Goal: Transaction & Acquisition: Book appointment/travel/reservation

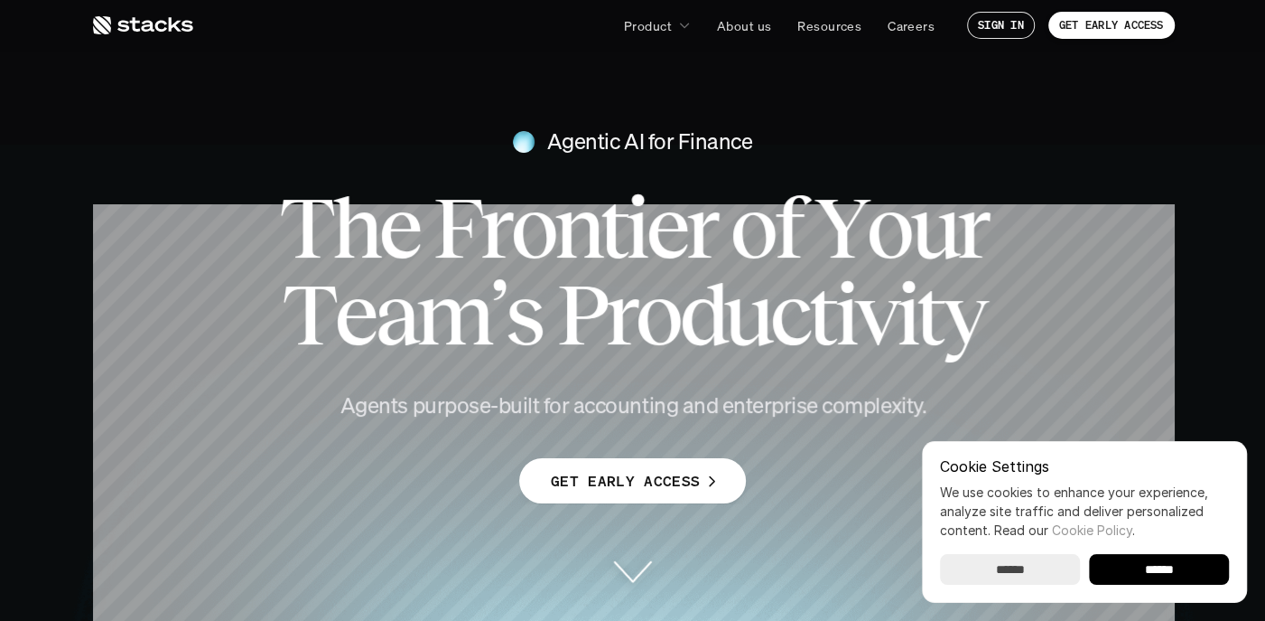
click at [1183, 572] on input "******" at bounding box center [1159, 569] width 140 height 31
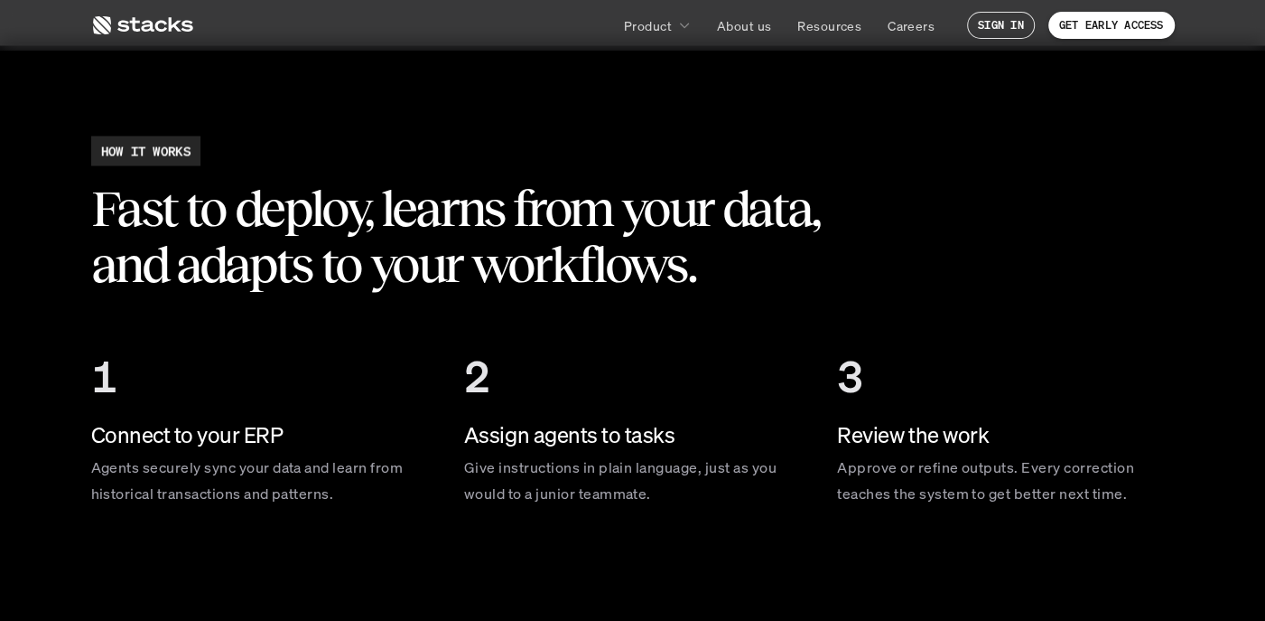
scroll to position [2619, 0]
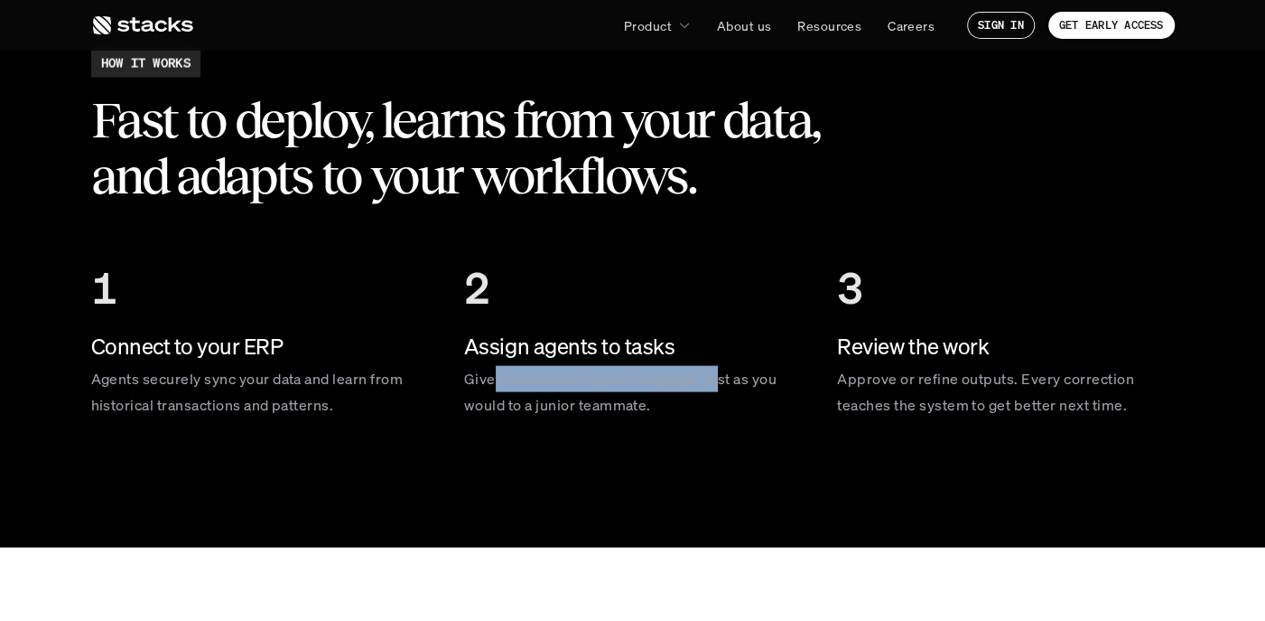
drag, startPoint x: 495, startPoint y: 379, endPoint x: 720, endPoint y: 385, distance: 225.0
click at [720, 385] on p "Give instructions in plain language, just as you would to a junior teammate." at bounding box center [632, 392] width 337 height 52
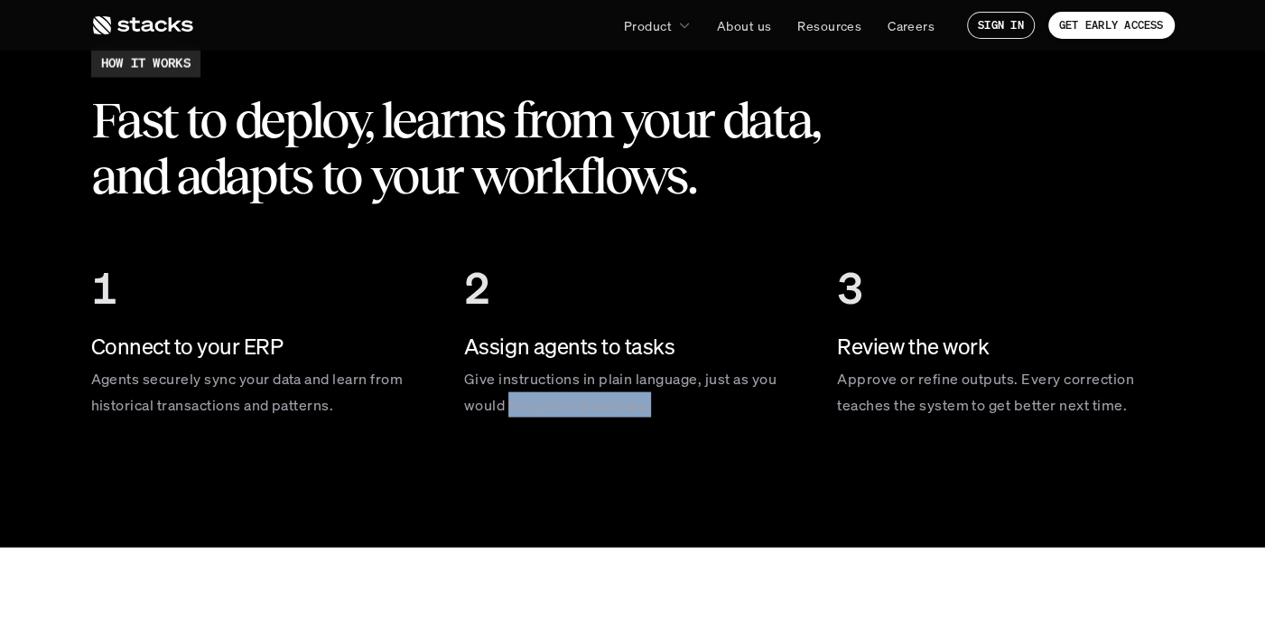
drag, startPoint x: 509, startPoint y: 399, endPoint x: 703, endPoint y: 398, distance: 194.2
click at [703, 398] on p "Give instructions in plain language, just as you would to a junior teammate." at bounding box center [632, 392] width 337 height 52
drag, startPoint x: 703, startPoint y: 398, endPoint x: 726, endPoint y: 428, distance: 37.9
click at [726, 428] on div "2 Assign agents to tasks Give instructions in plain language, just as you would…" at bounding box center [632, 340] width 337 height 200
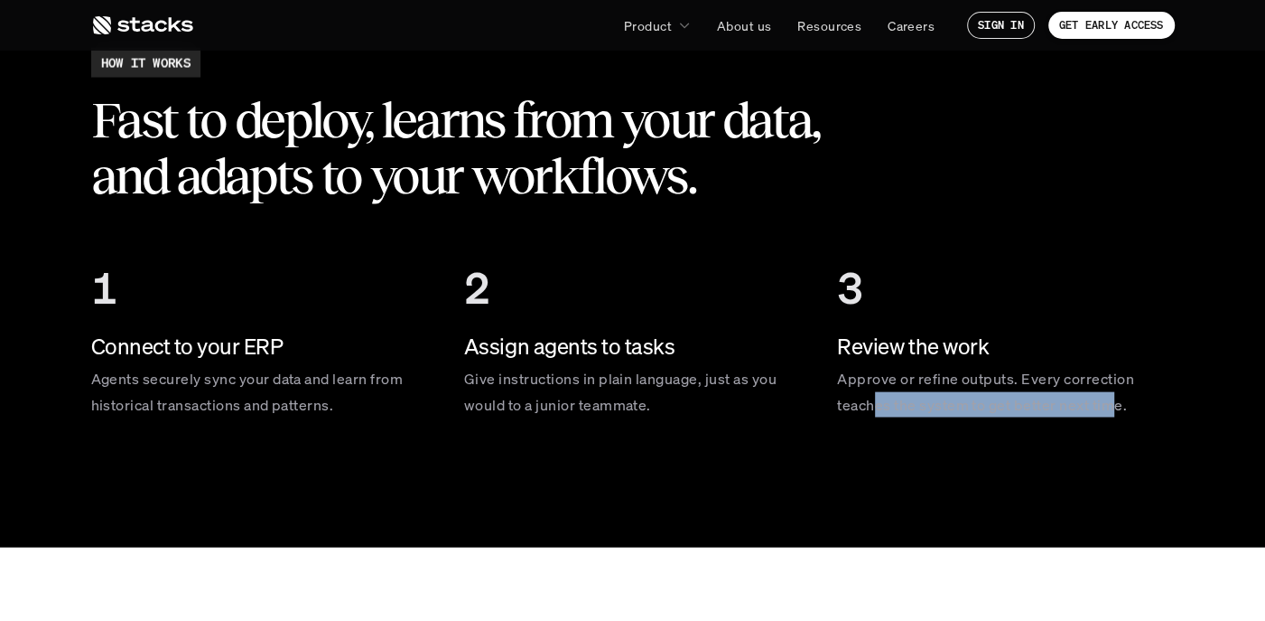
drag, startPoint x: 974, startPoint y: 389, endPoint x: 1114, endPoint y: 404, distance: 140.7
click at [1114, 404] on p "Approve or refine outputs. Every correction teaches the system to get better ne…" at bounding box center [1005, 392] width 337 height 52
drag, startPoint x: 1114, startPoint y: 404, endPoint x: 780, endPoint y: 409, distance: 333.3
click at [780, 409] on p "Give instructions in plain language, just as you would to a junior teammate." at bounding box center [632, 392] width 337 height 52
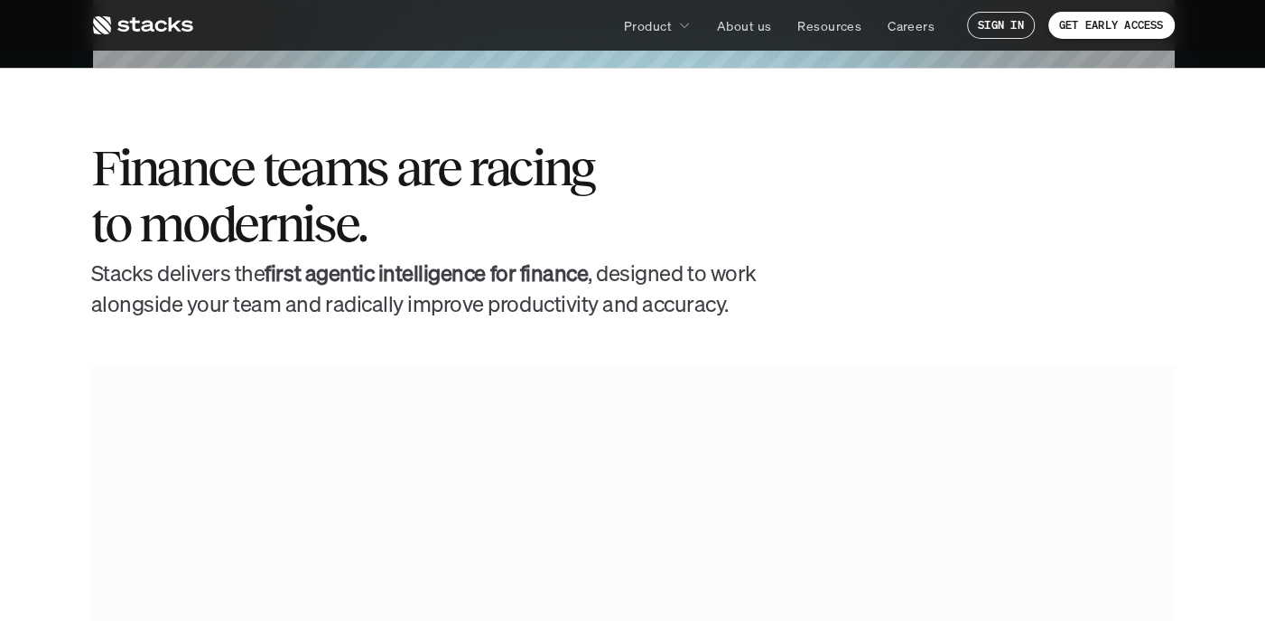
scroll to position [361, 0]
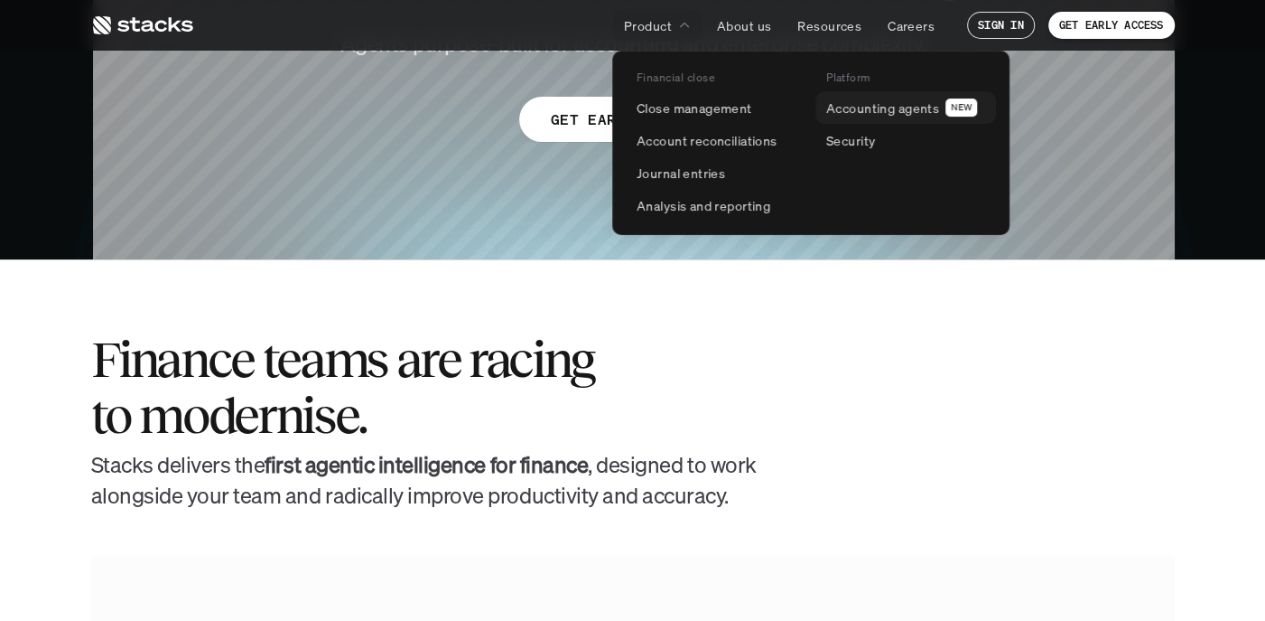
click at [847, 109] on p "Accounting agents" at bounding box center [882, 107] width 113 height 19
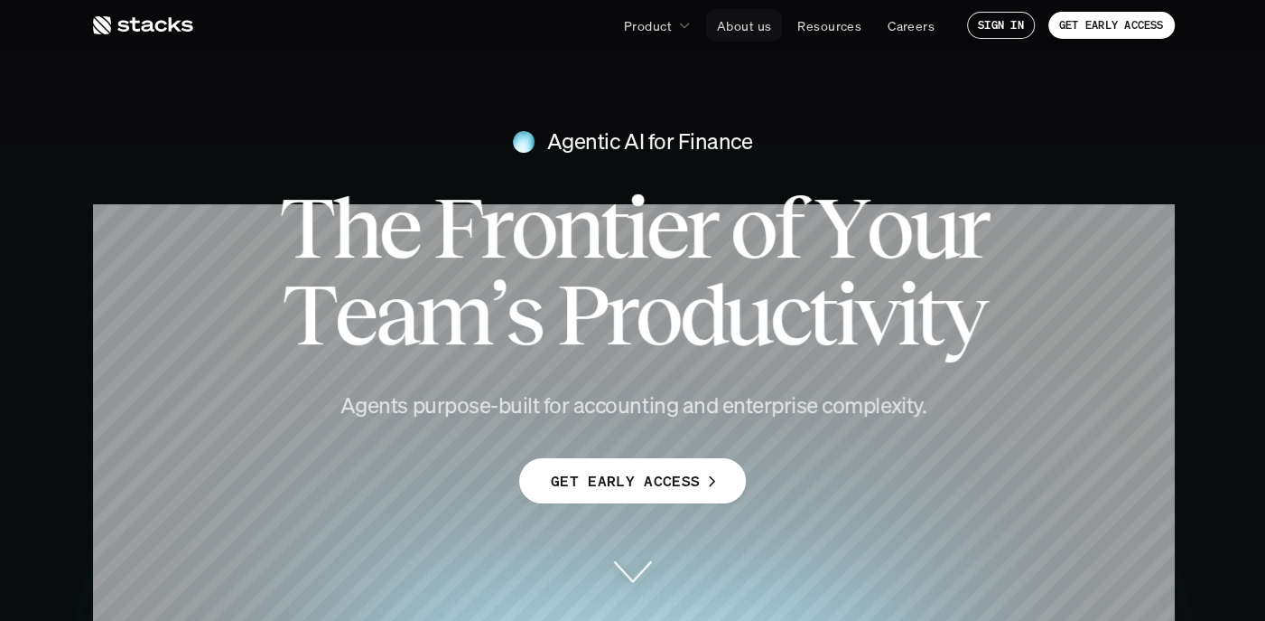
click at [741, 24] on p "About us" at bounding box center [744, 25] width 54 height 19
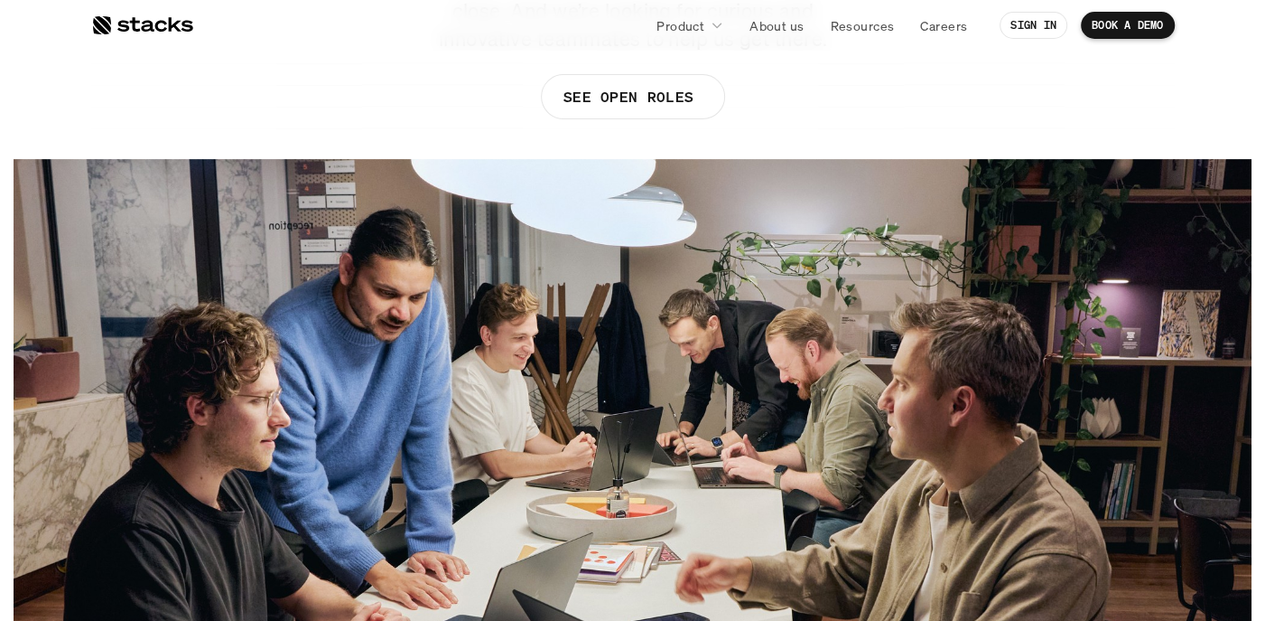
scroll to position [181, 0]
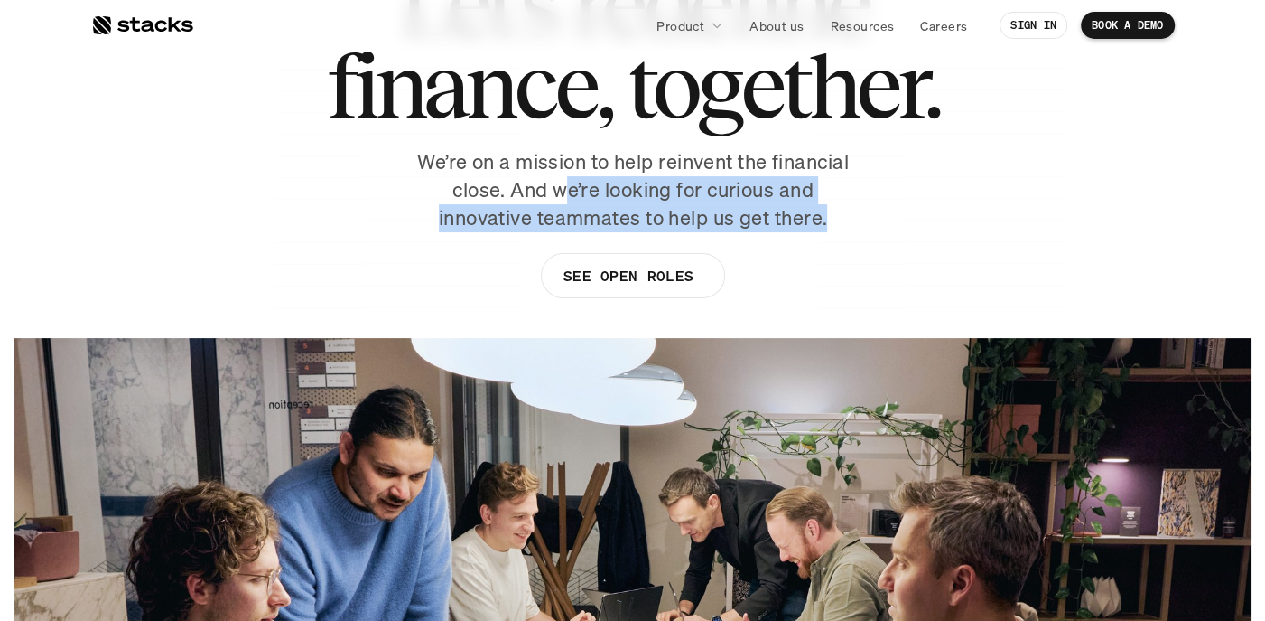
drag, startPoint x: 561, startPoint y: 183, endPoint x: 832, endPoint y: 213, distance: 272.6
click at [832, 213] on p "We’re on a mission to help reinvent the financial close. And we’re looking for …" at bounding box center [633, 189] width 452 height 83
drag, startPoint x: 832, startPoint y: 213, endPoint x: 714, endPoint y: 276, distance: 134.2
click at [714, 276] on link "SEE OPEN ROLES" at bounding box center [632, 275] width 184 height 45
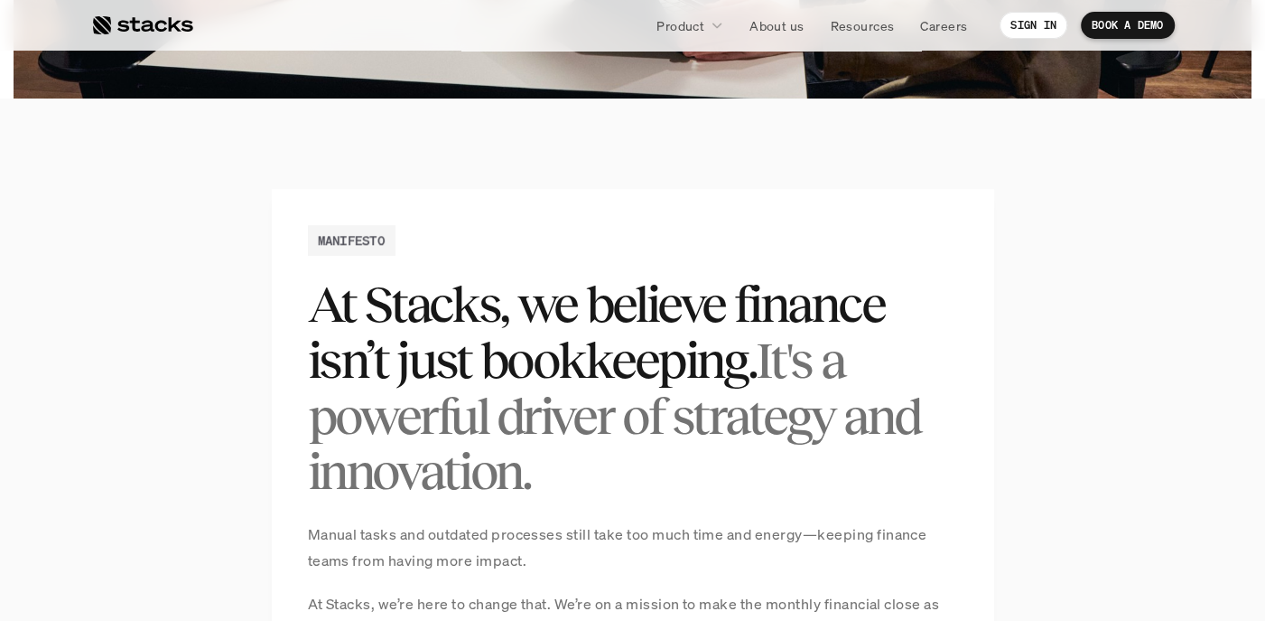
scroll to position [1084, 0]
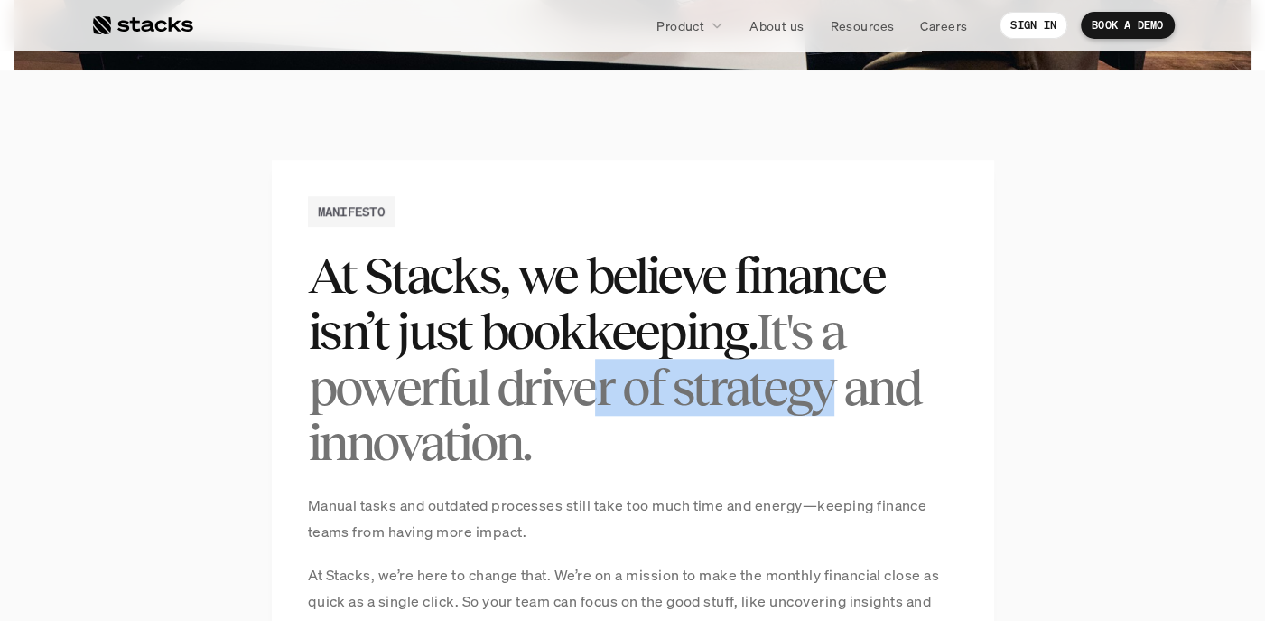
drag, startPoint x: 654, startPoint y: 388, endPoint x: 829, endPoint y: 412, distance: 176.8
click at [829, 412] on span "It's a powerful driver of strategy and innovation." at bounding box center [618, 387] width 621 height 168
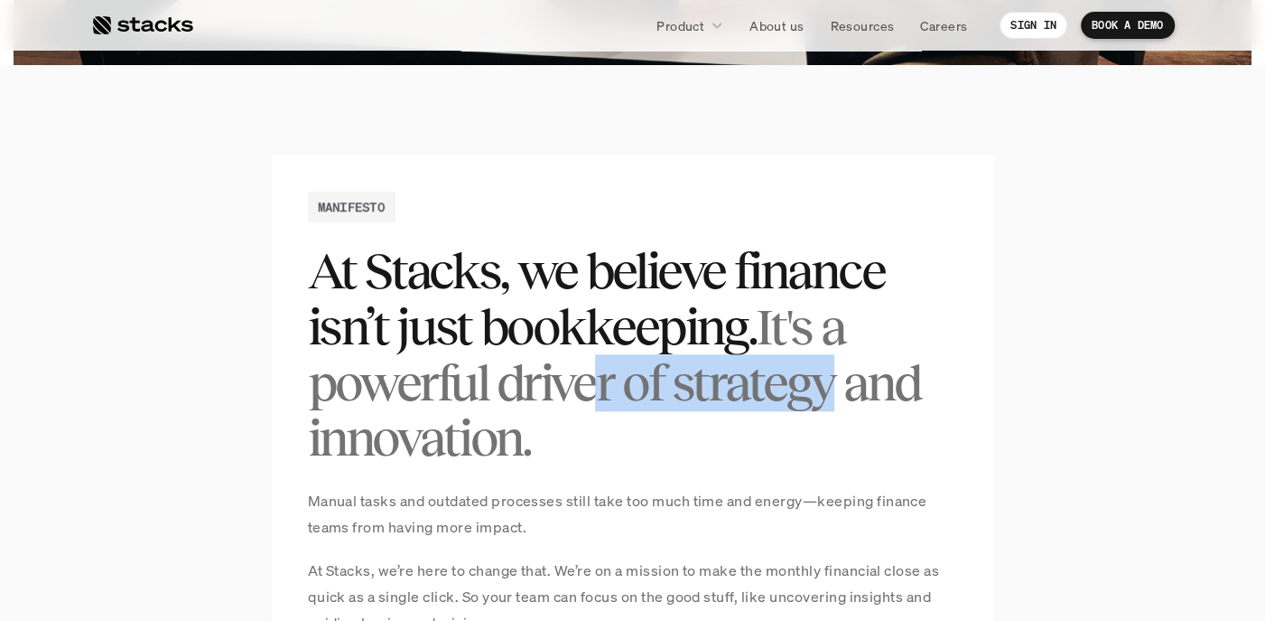
scroll to position [1355, 0]
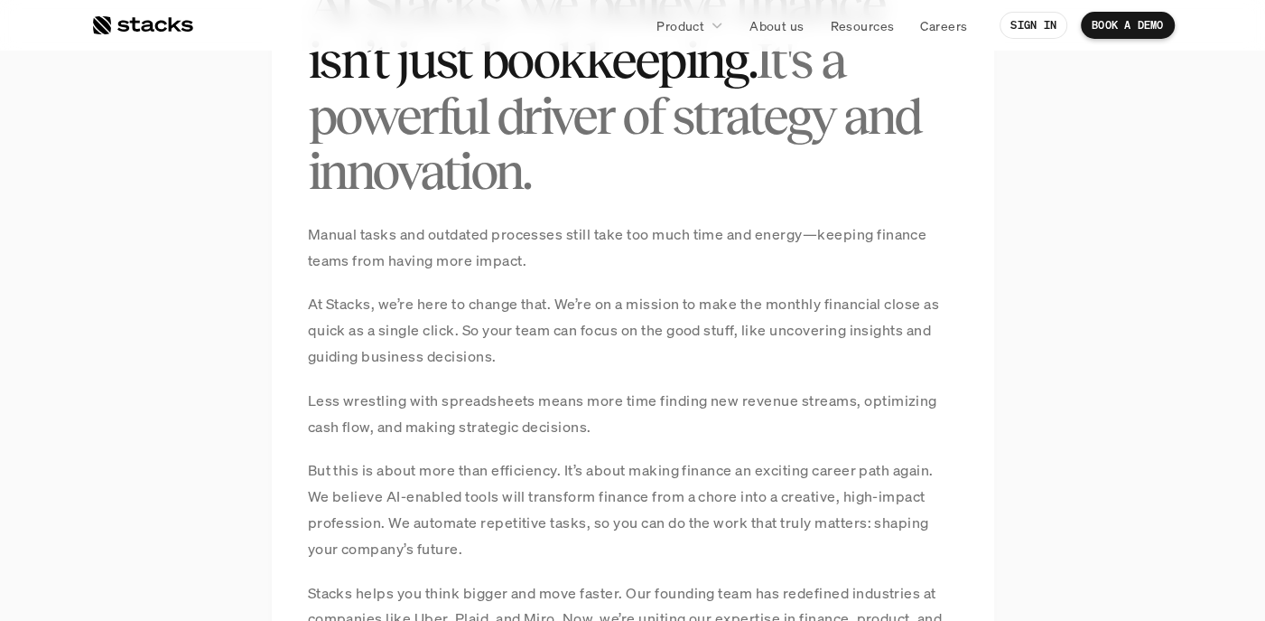
click at [499, 338] on p "At Stacks, we’re here to change that. We’re on a mission to make the monthly fi…" at bounding box center [633, 330] width 650 height 78
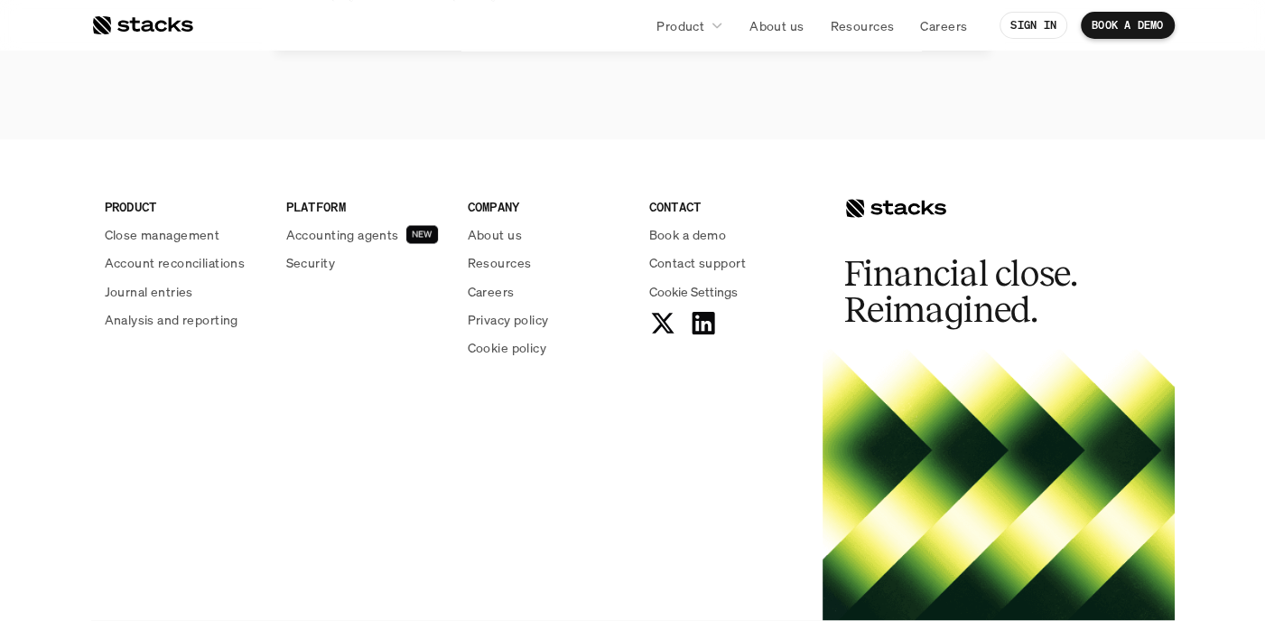
scroll to position [1897, 0]
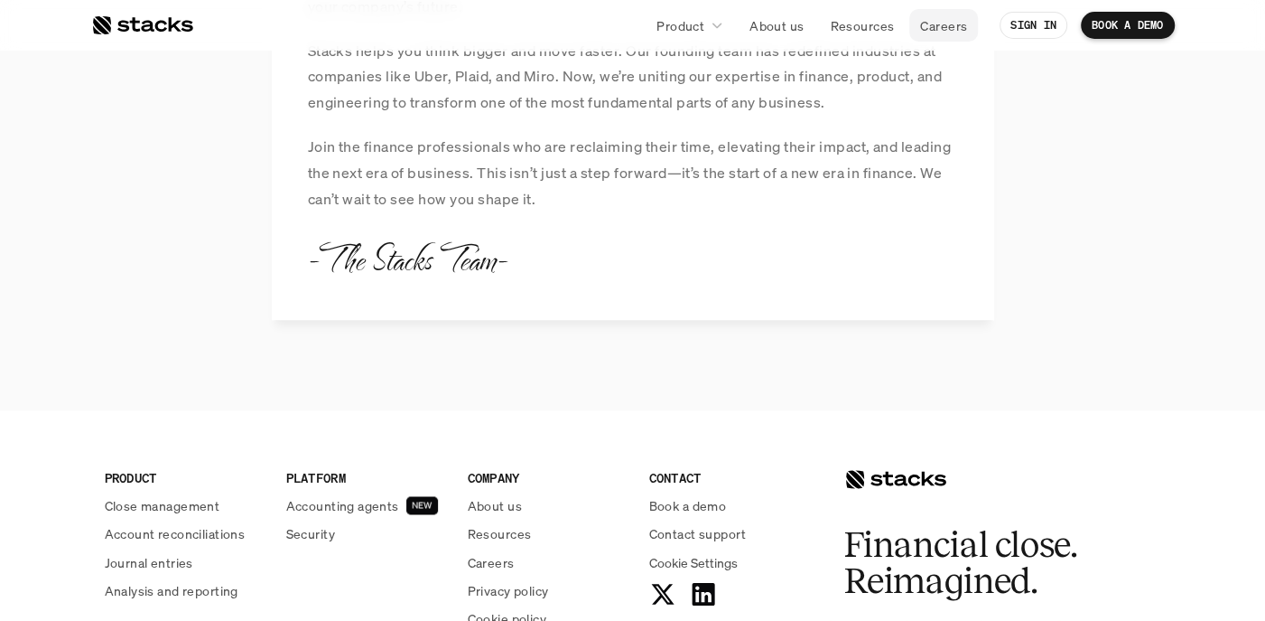
click at [933, 23] on p "Careers" at bounding box center [943, 25] width 47 height 19
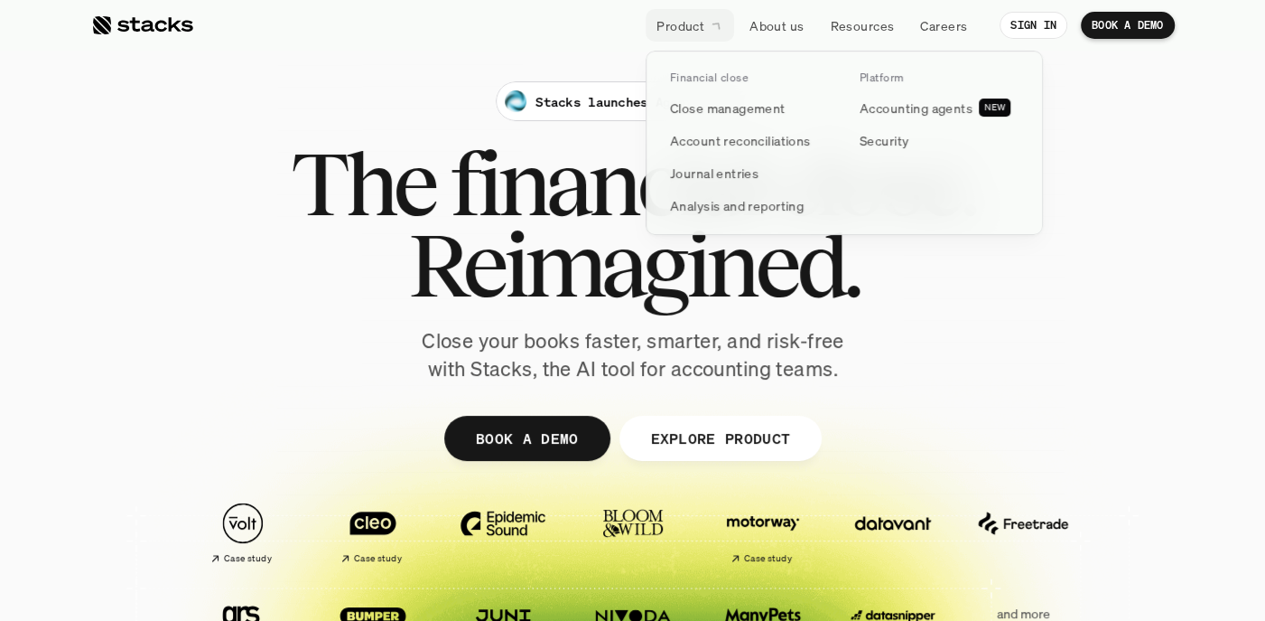
click at [716, 31] on icon at bounding box center [717, 25] width 18 height 18
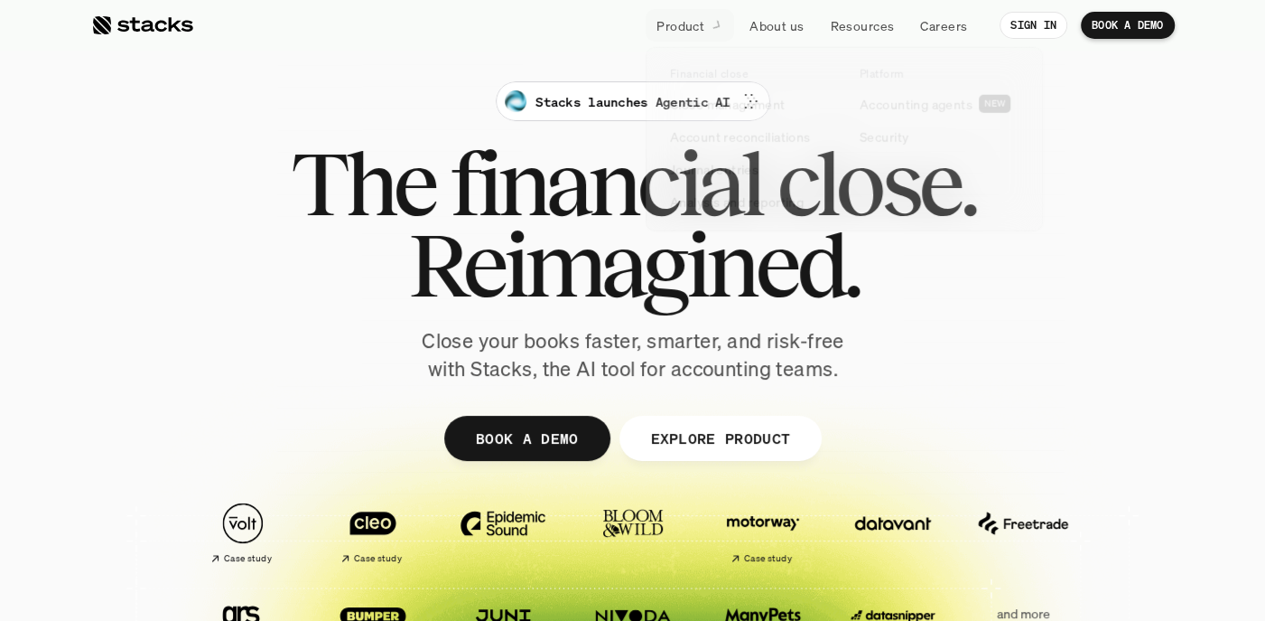
click at [402, 51] on div at bounding box center [633, 442] width 1084 height 813
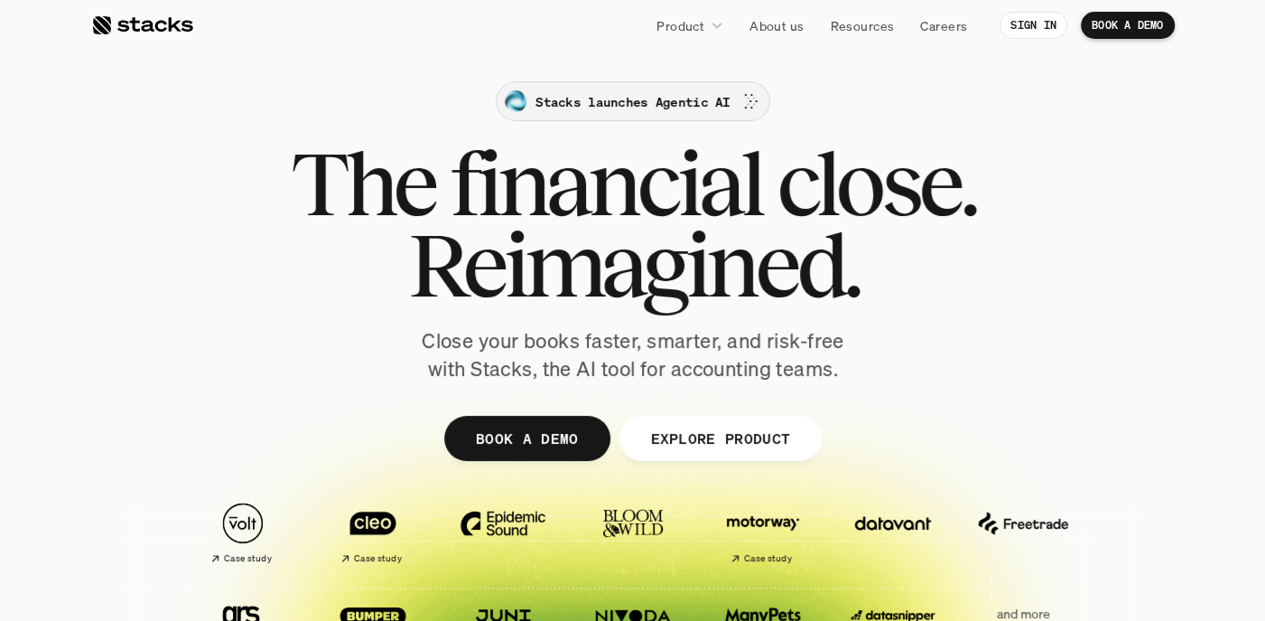
click at [656, 98] on p "Stacks launches Agentic AI" at bounding box center [633, 101] width 194 height 19
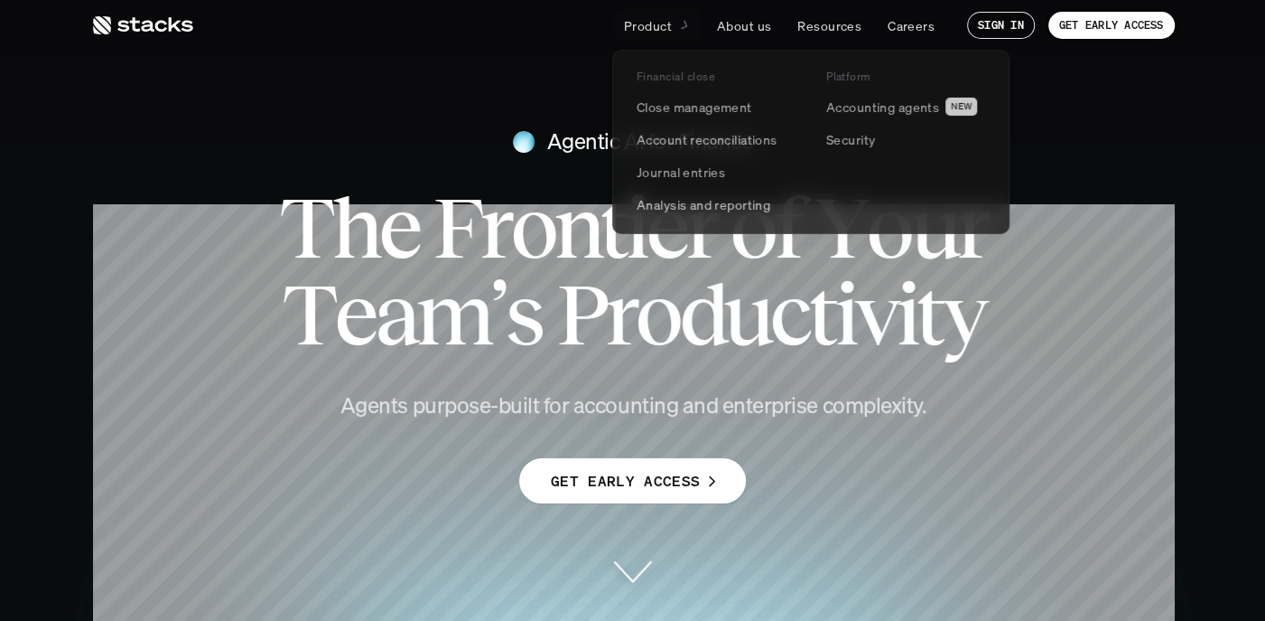
click at [670, 25] on link "Product" at bounding box center [657, 25] width 89 height 33
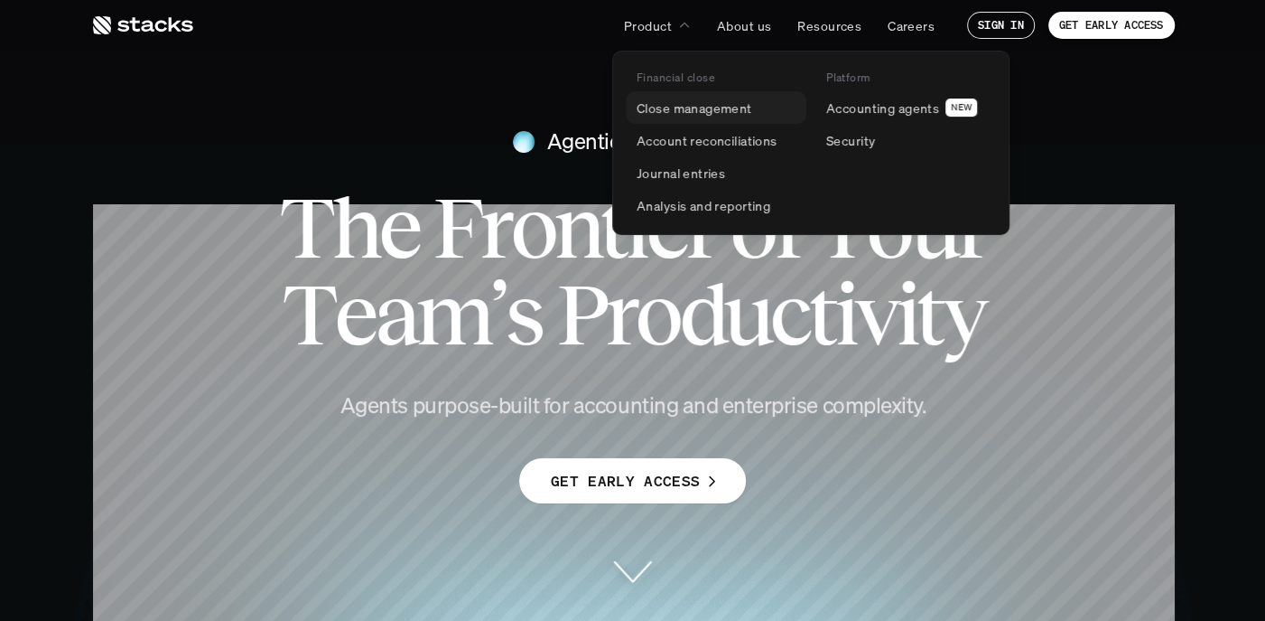
click at [667, 107] on p "Close management" at bounding box center [695, 107] width 116 height 19
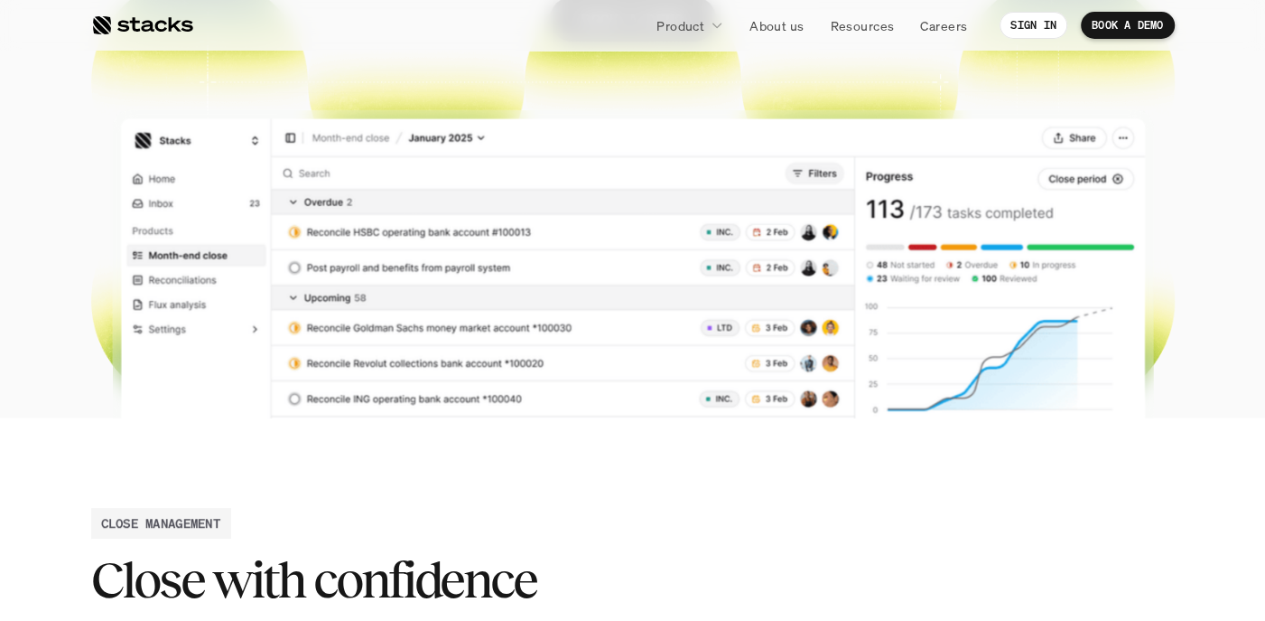
scroll to position [271, 0]
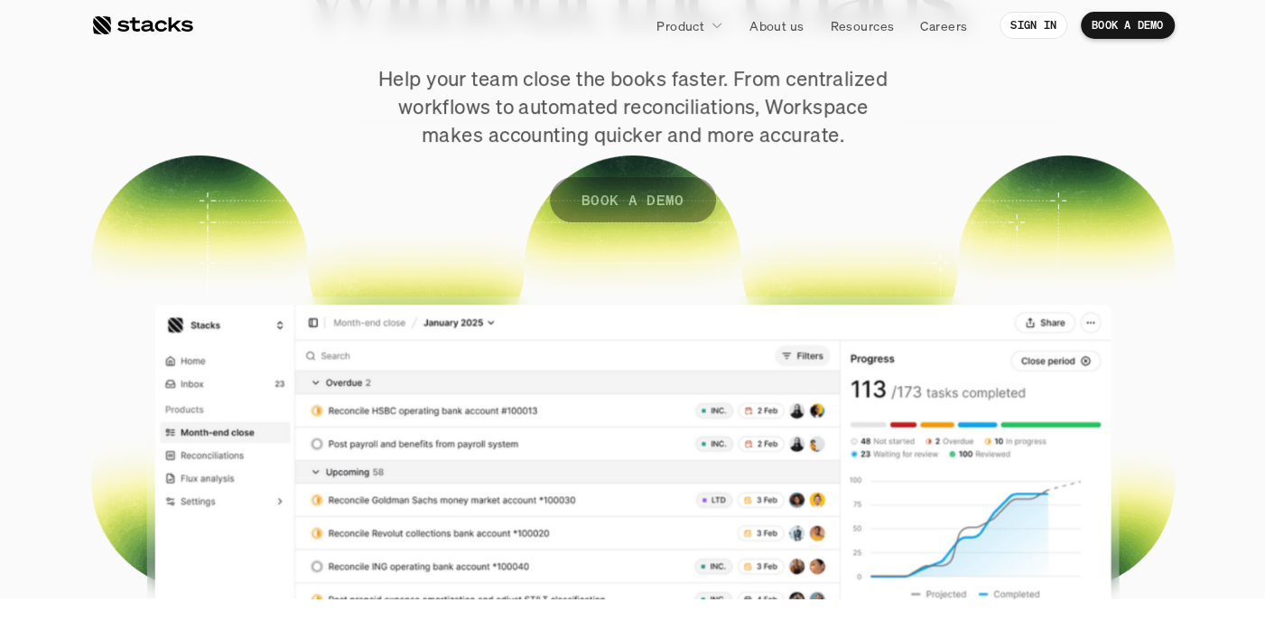
click at [634, 202] on p "BOOK A DEMO" at bounding box center [633, 200] width 103 height 26
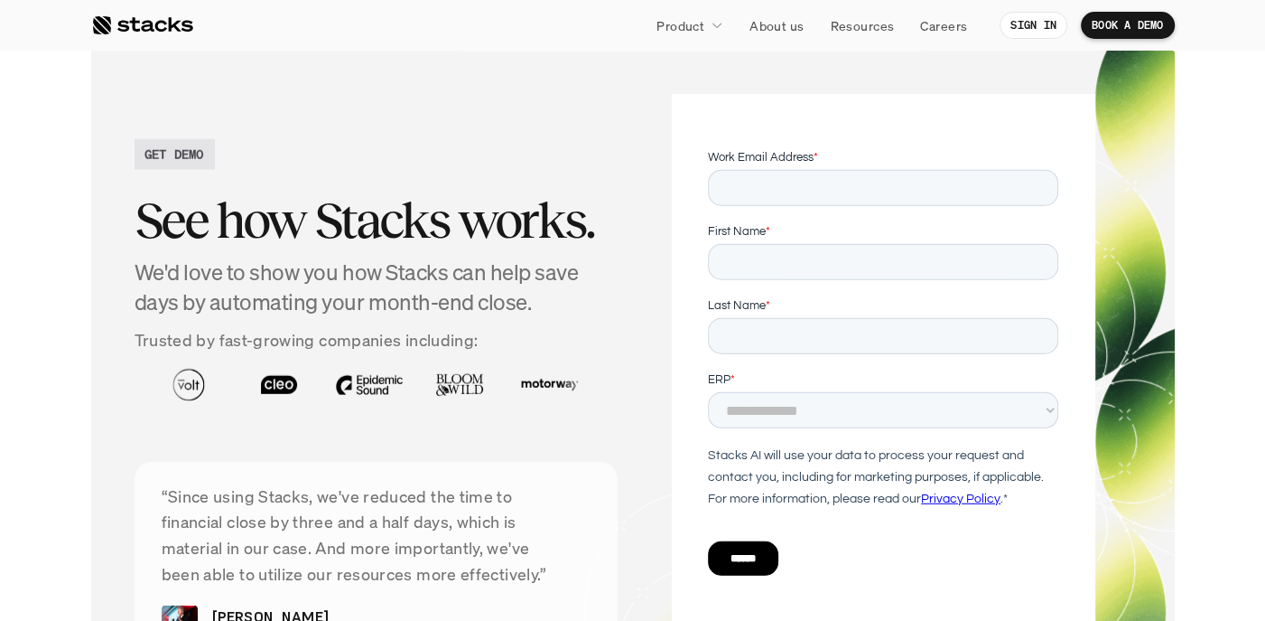
scroll to position [3378, 0]
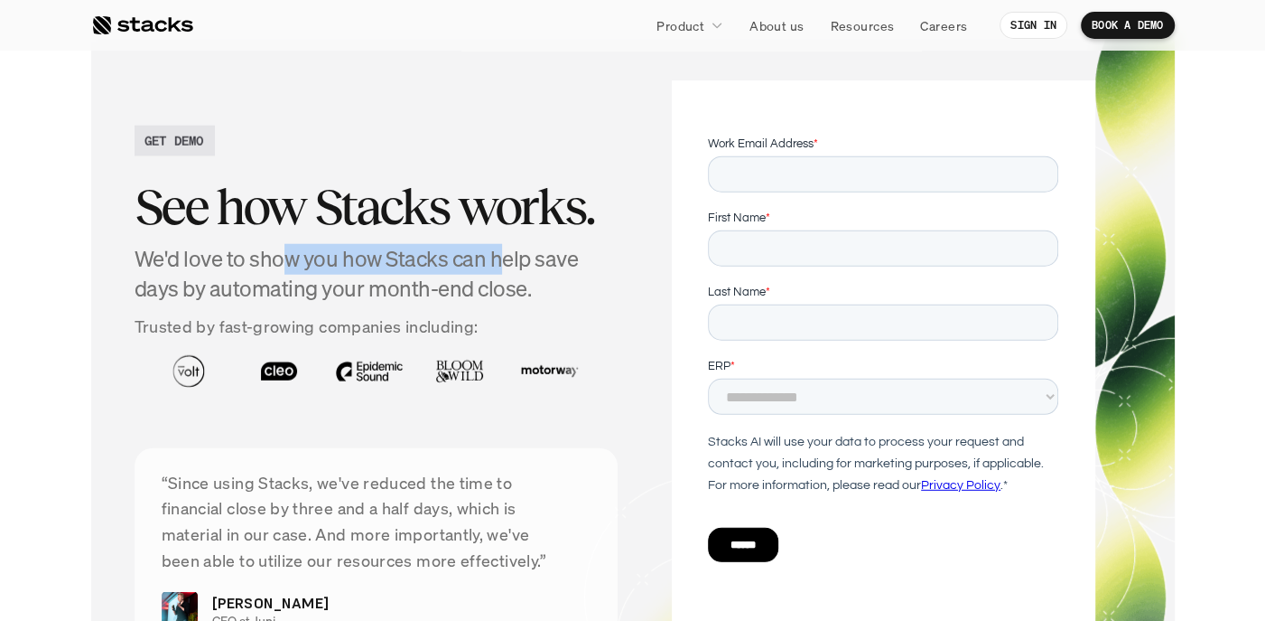
drag, startPoint x: 283, startPoint y: 254, endPoint x: 501, endPoint y: 258, distance: 218.6
click at [501, 258] on h4 "We'd love to show you how Stacks can help save days by automating your month-en…" at bounding box center [377, 274] width 484 height 61
click at [336, 285] on h4 "We'd love to show you how Stacks can help save days by automating your month-en…" at bounding box center [377, 274] width 484 height 61
click at [835, 390] on select "**********" at bounding box center [883, 396] width 350 height 36
click at [636, 294] on div "GET DEMO See how Stacks works. We'd love to show you how Stacks can help save d…" at bounding box center [633, 382] width 997 height 605
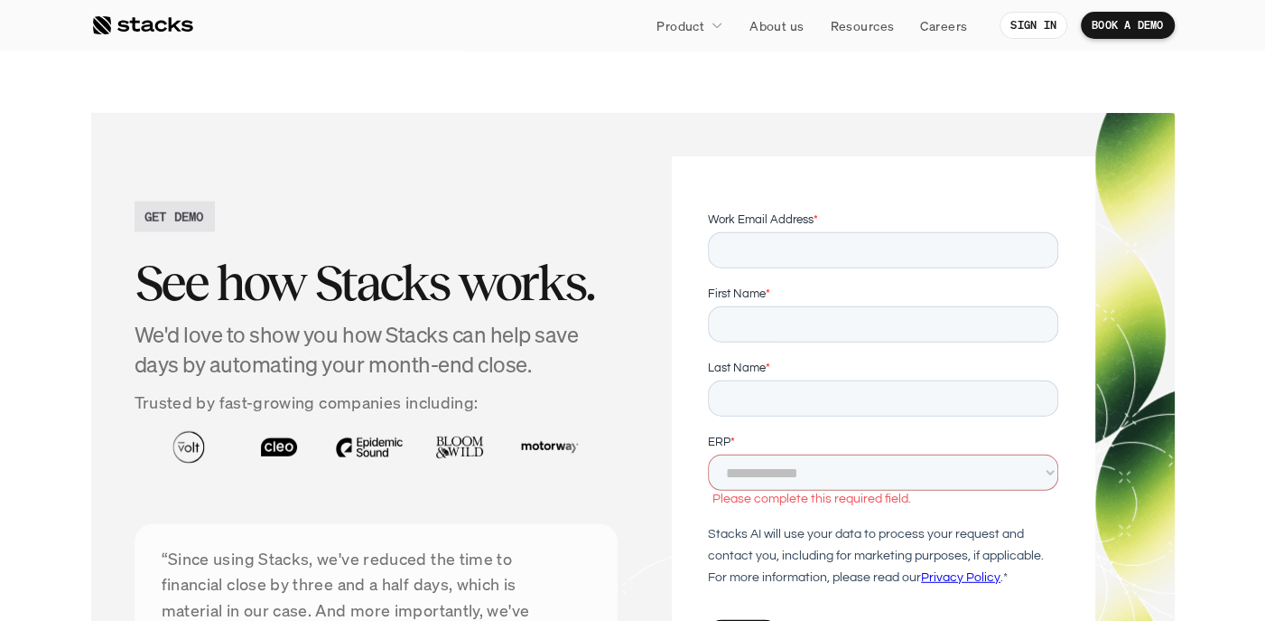
scroll to position [3197, 0]
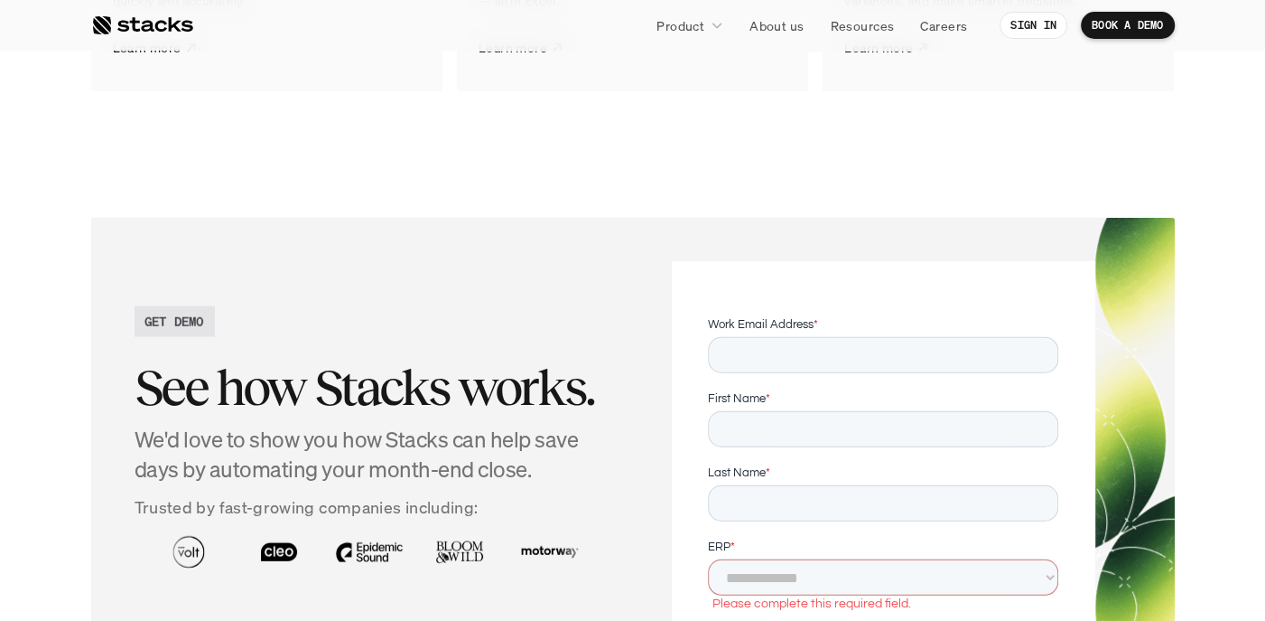
drag, startPoint x: 163, startPoint y: 89, endPoint x: 169, endPoint y: 76, distance: 13.8
